Goal: Navigation & Orientation: Find specific page/section

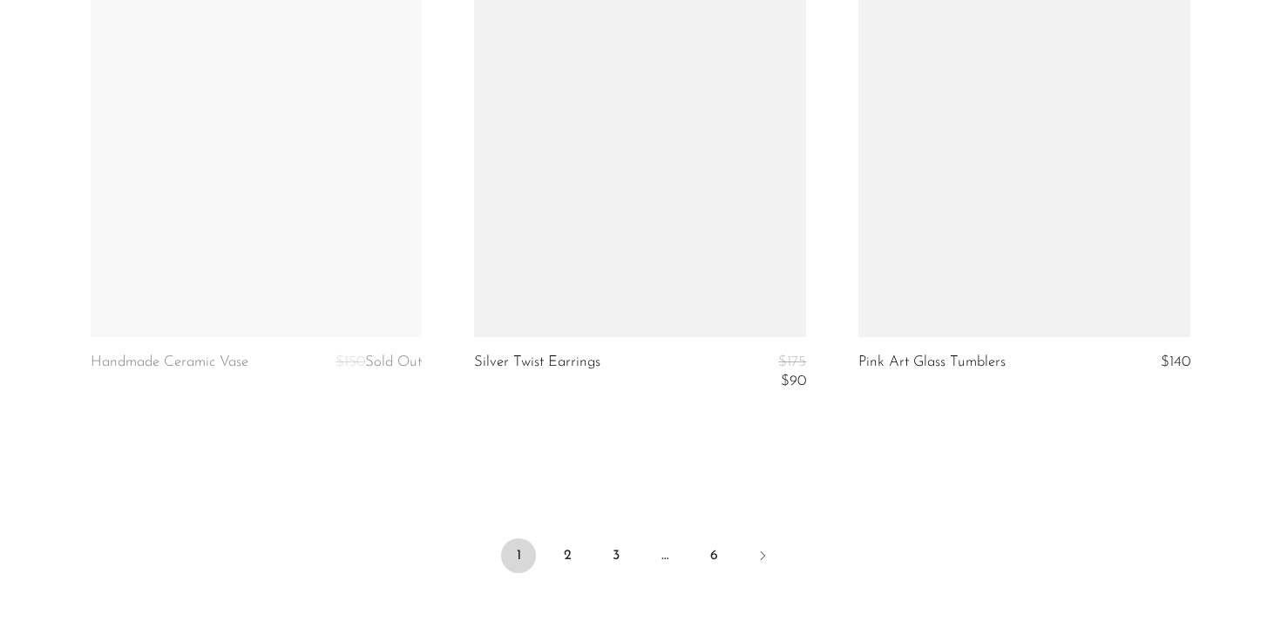
scroll to position [6514, 0]
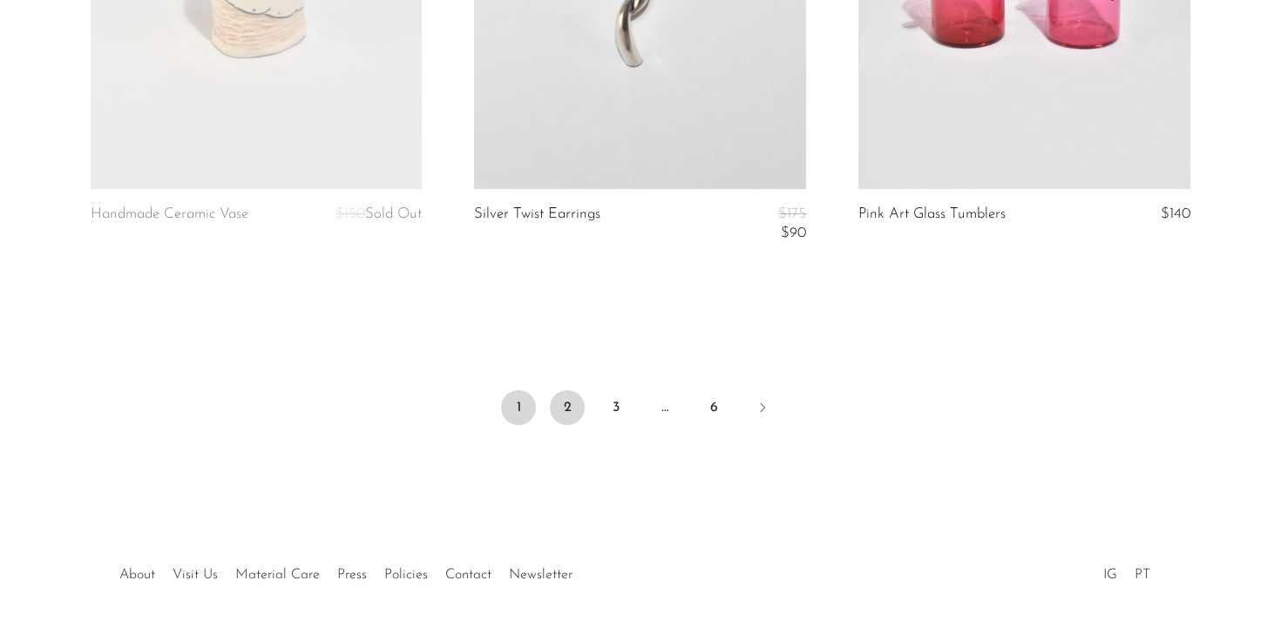
click at [556, 397] on link "2" at bounding box center [567, 407] width 35 height 35
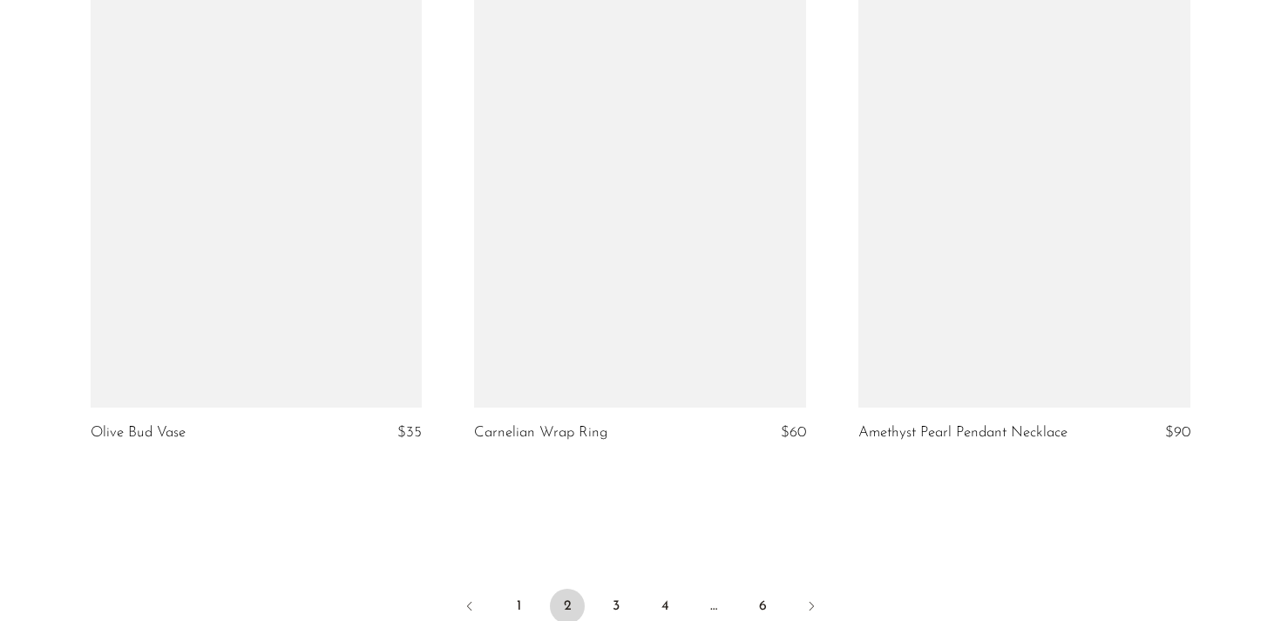
scroll to position [6600, 0]
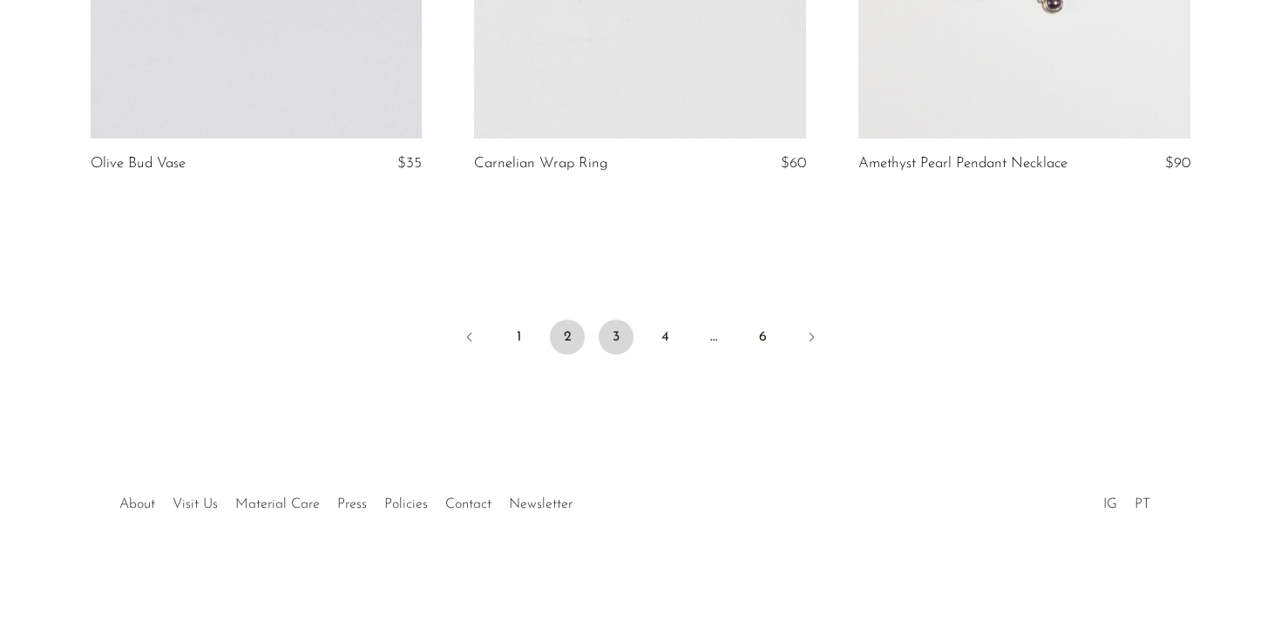
click at [610, 344] on link "3" at bounding box center [616, 337] width 35 height 35
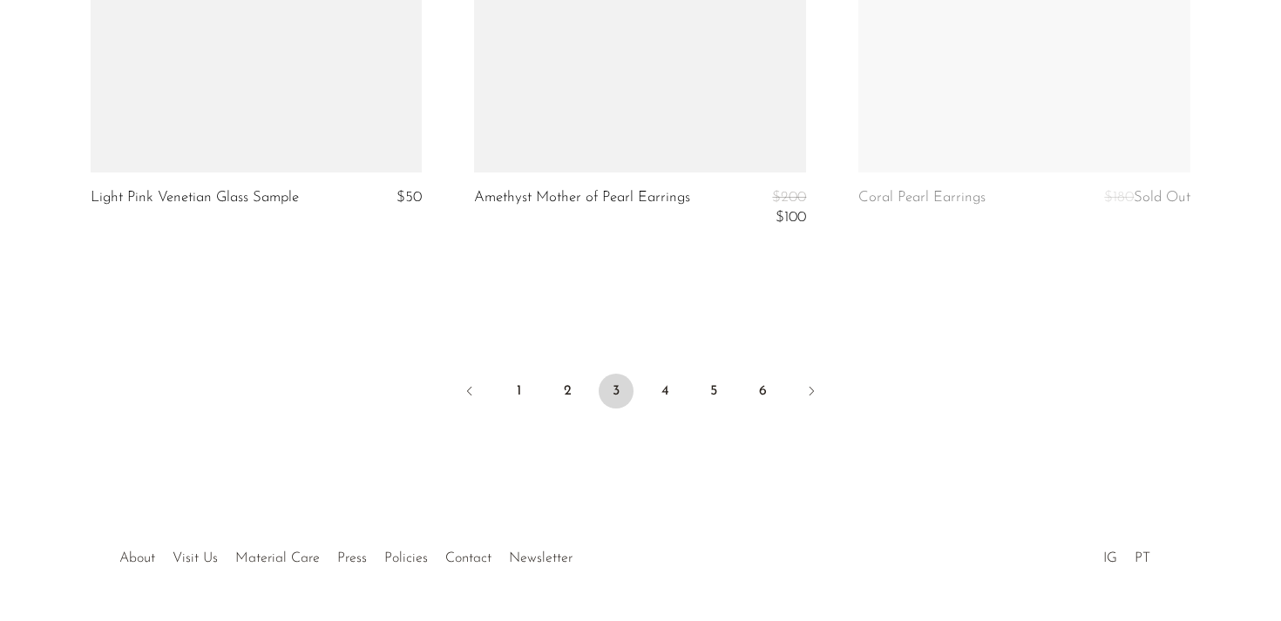
scroll to position [6604, 0]
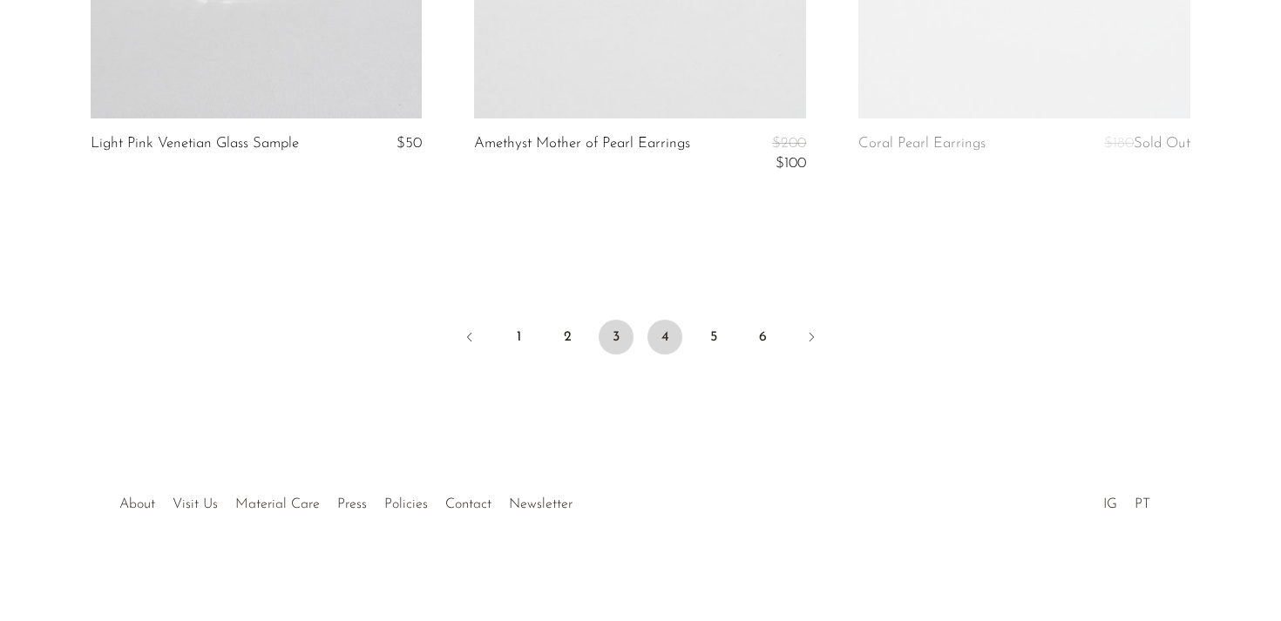
click at [661, 335] on link "4" at bounding box center [664, 337] width 35 height 35
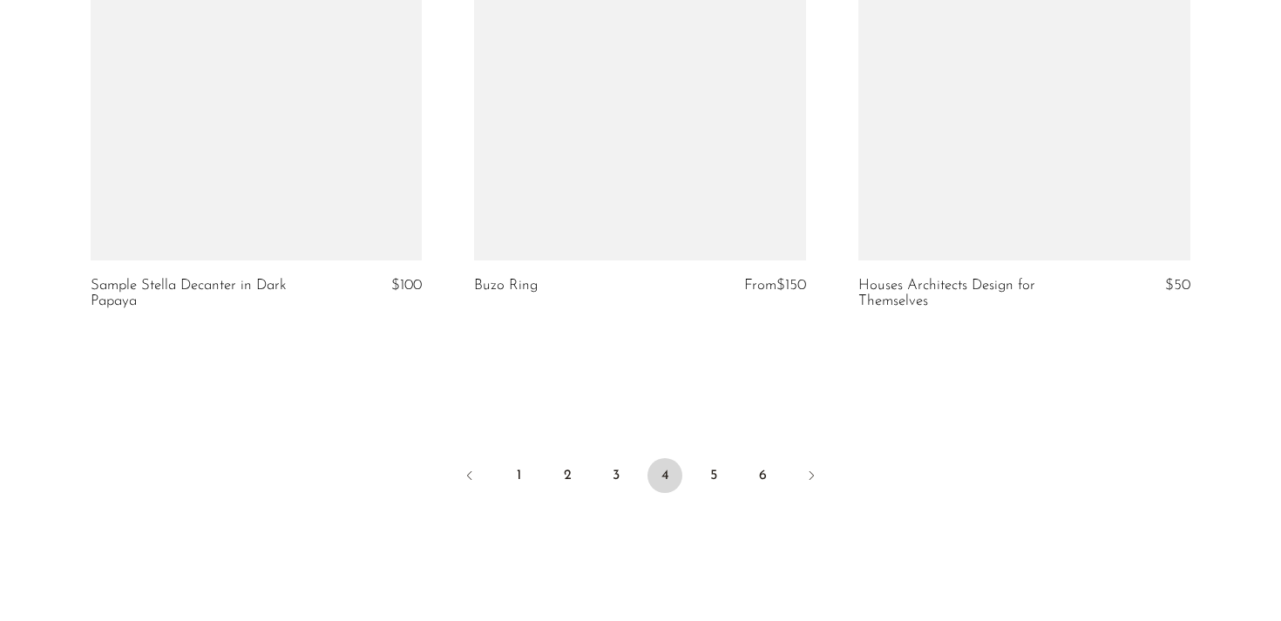
scroll to position [6674, 0]
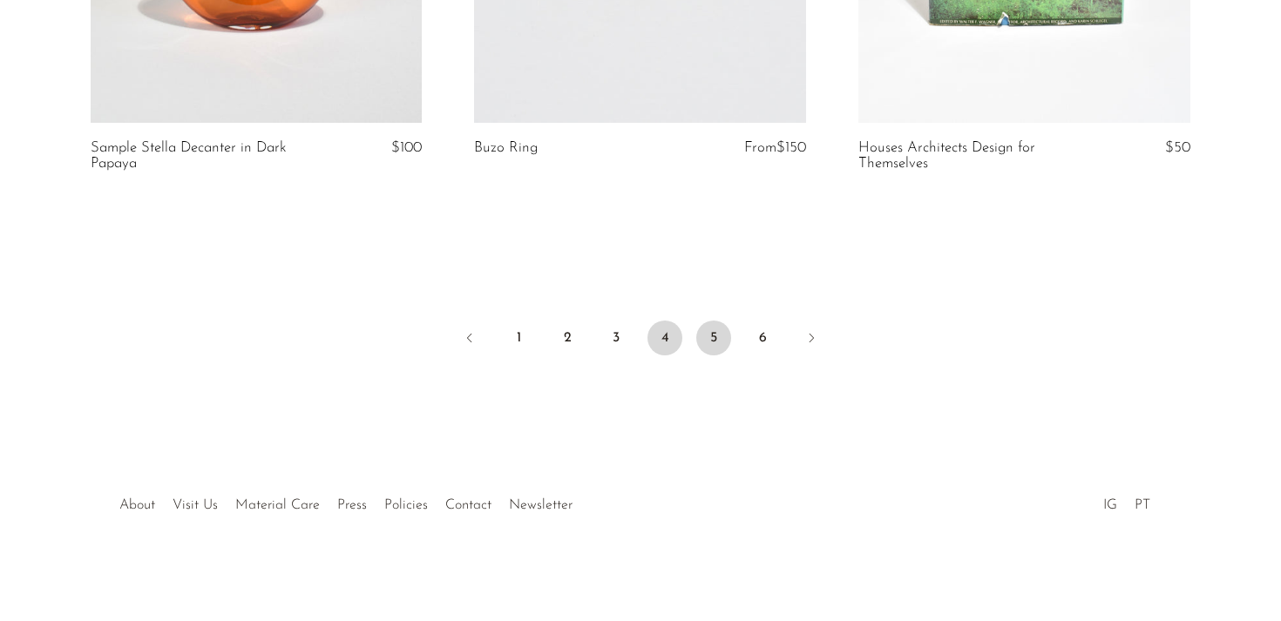
click at [723, 343] on link "5" at bounding box center [713, 338] width 35 height 35
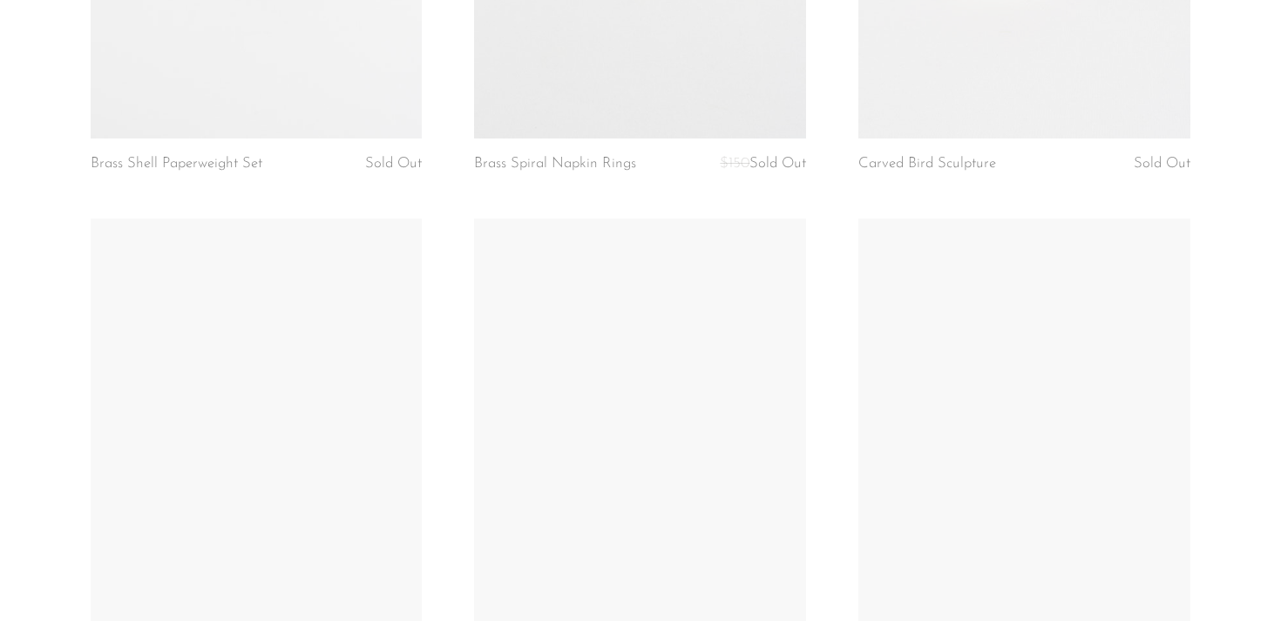
scroll to position [2806, 0]
